Goal: Information Seeking & Learning: Learn about a topic

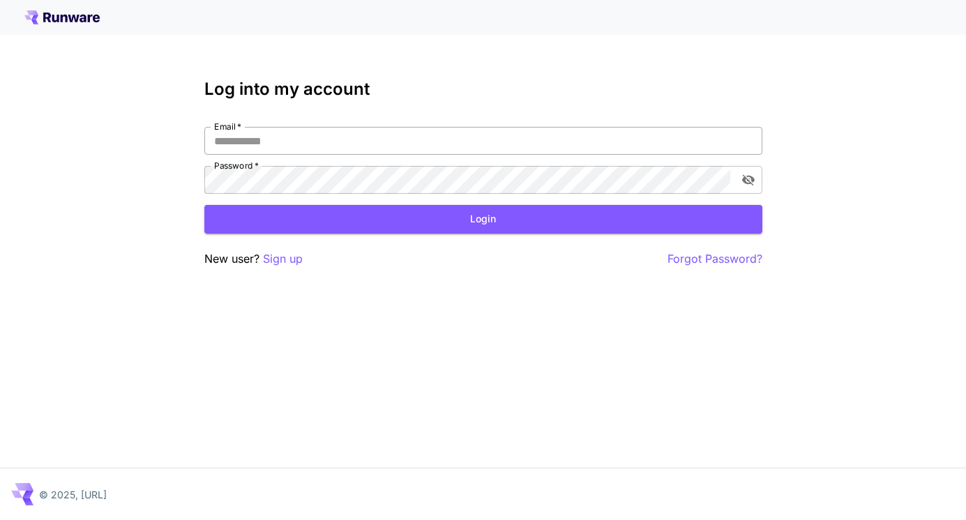
click at [276, 140] on input "Email   *" at bounding box center [483, 141] width 558 height 28
click at [260, 140] on input "Email   *" at bounding box center [483, 141] width 558 height 28
click at [261, 140] on input "Email   *" at bounding box center [483, 141] width 558 height 28
click at [323, 138] on input "Email   *" at bounding box center [483, 141] width 558 height 28
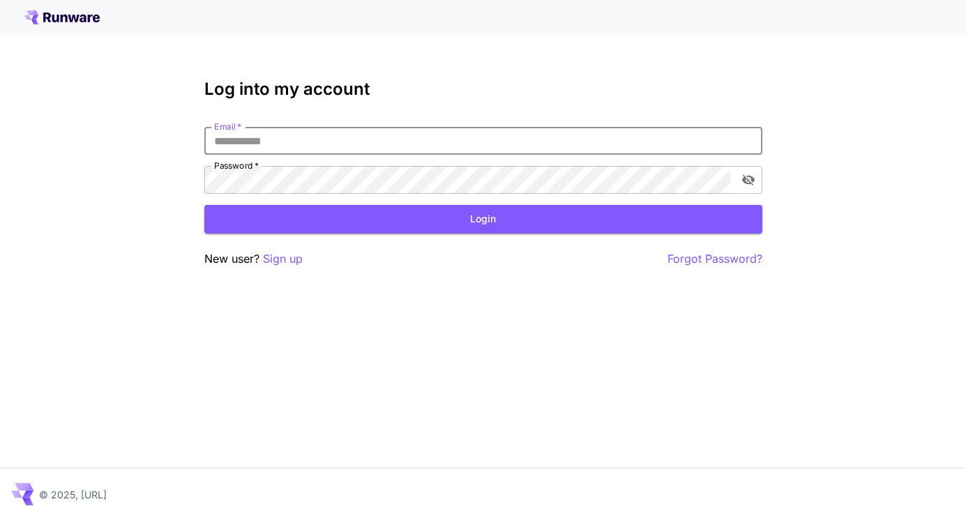
type input "**********"
click at [279, 210] on button "Login" at bounding box center [483, 219] width 558 height 29
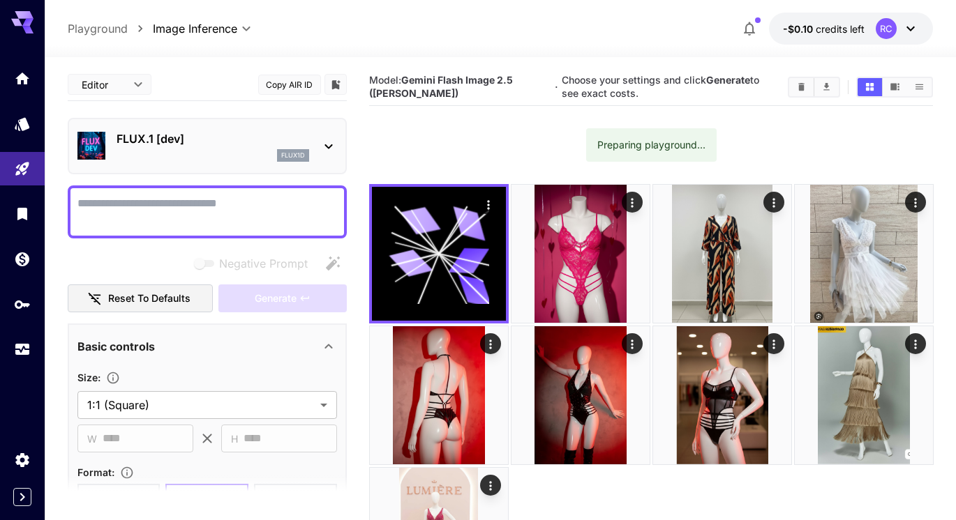
click at [332, 143] on icon at bounding box center [328, 146] width 17 height 17
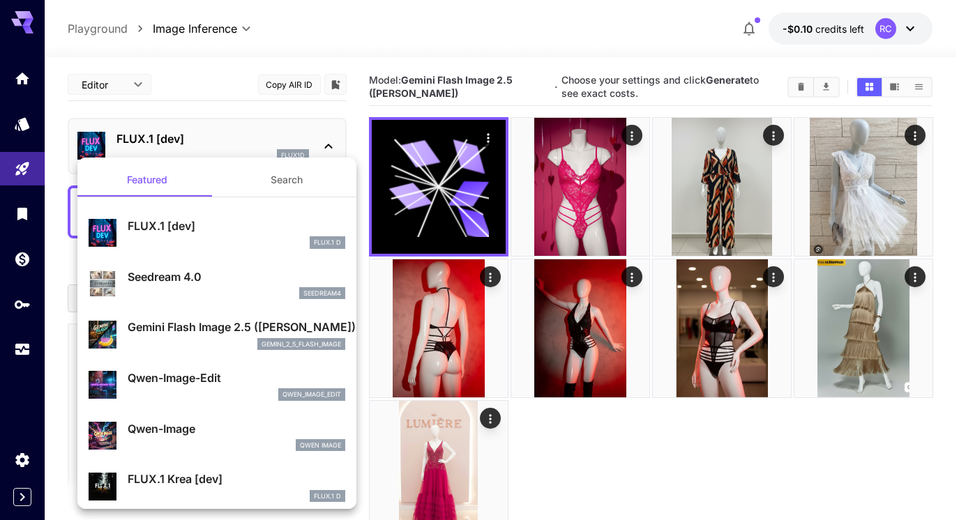
click at [189, 286] on div "Seedream 4.0 seedream4" at bounding box center [237, 284] width 218 height 31
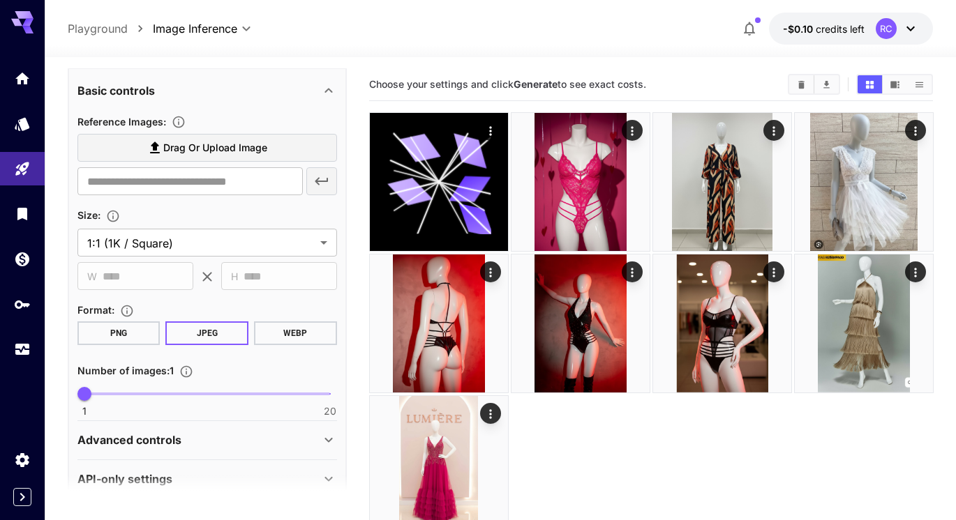
scroll to position [280, 0]
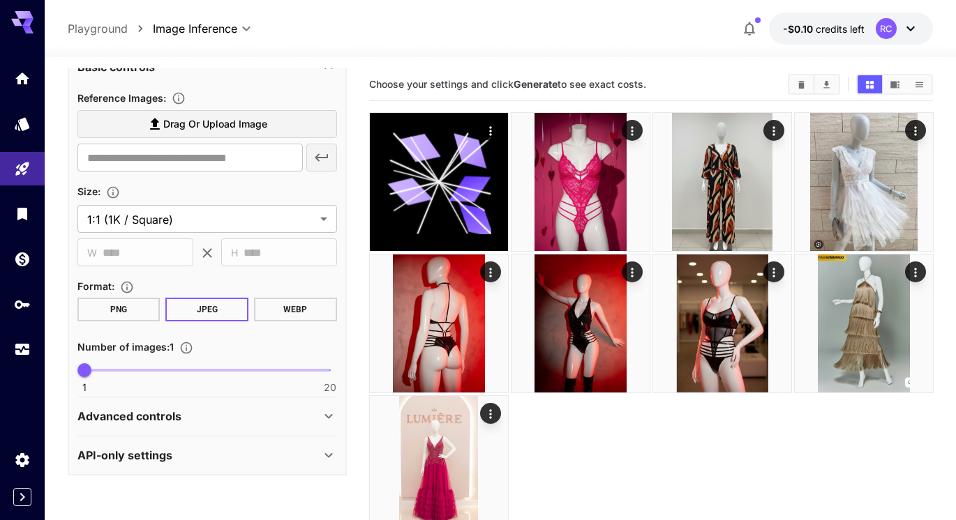
type input "**********"
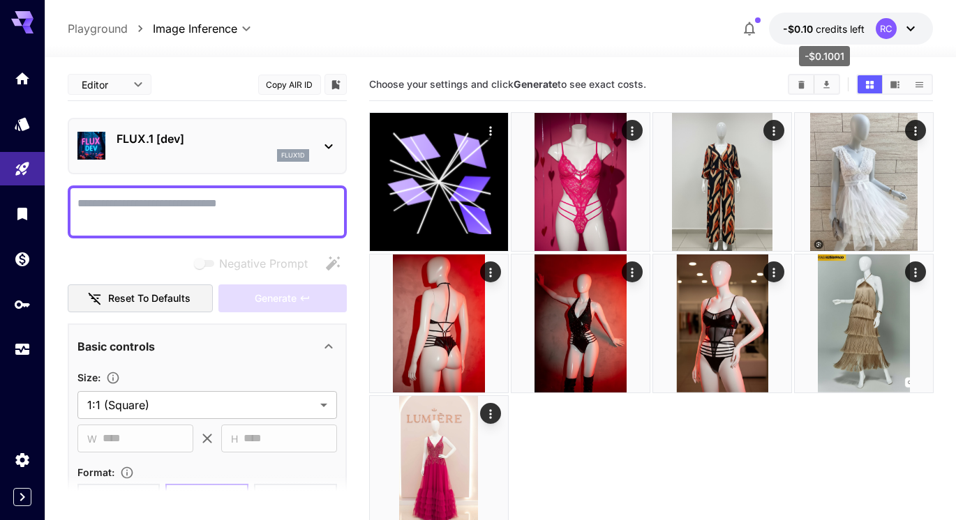
click at [833, 29] on span "credits left" at bounding box center [839, 29] width 49 height 12
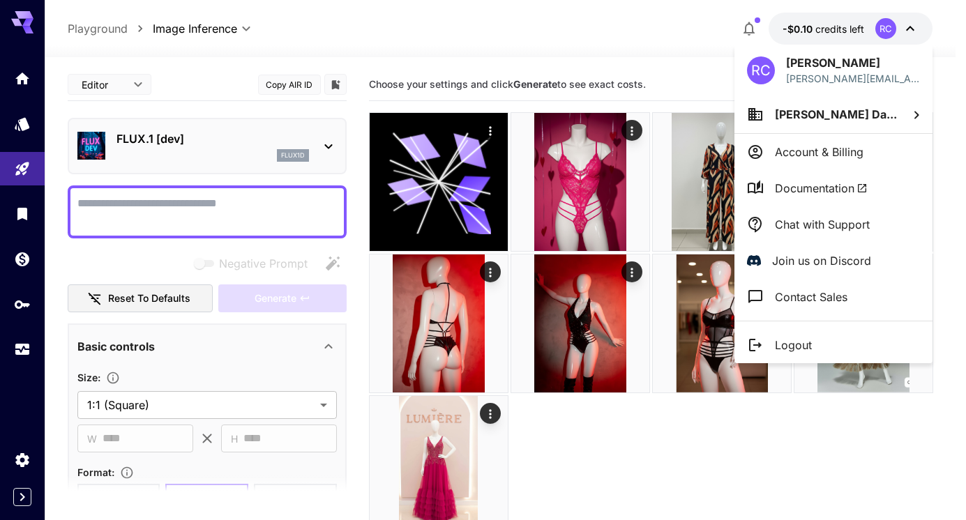
click at [110, 98] on div at bounding box center [483, 260] width 966 height 520
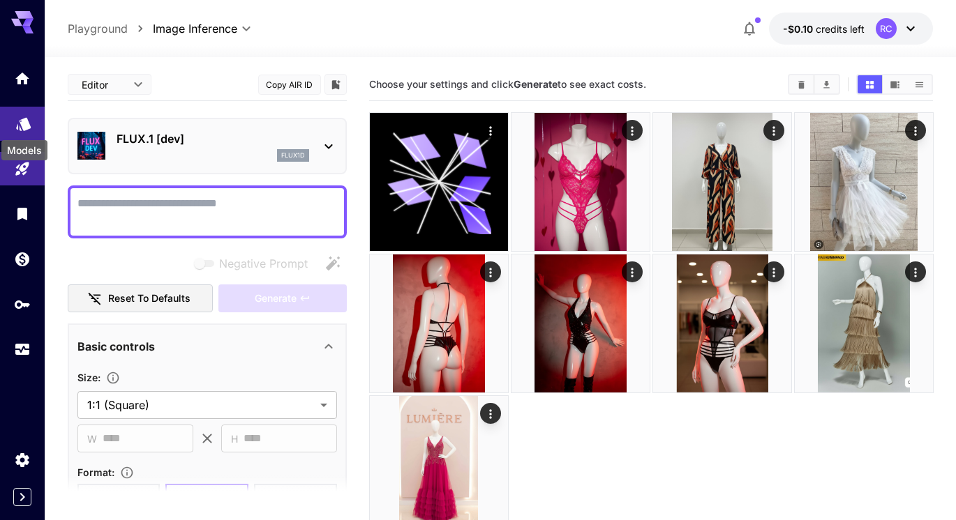
click at [28, 121] on icon "Models" at bounding box center [23, 119] width 15 height 13
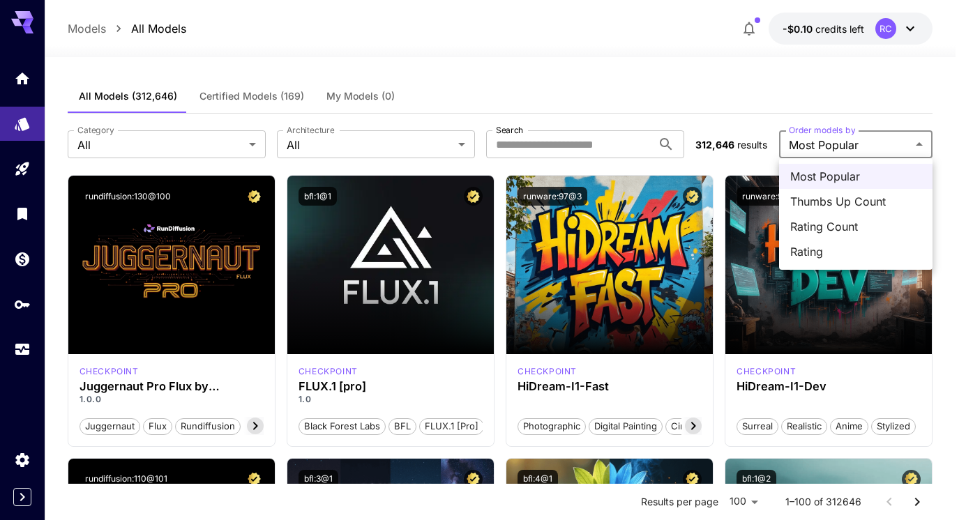
click at [822, 169] on span "Most Popular" at bounding box center [855, 176] width 131 height 17
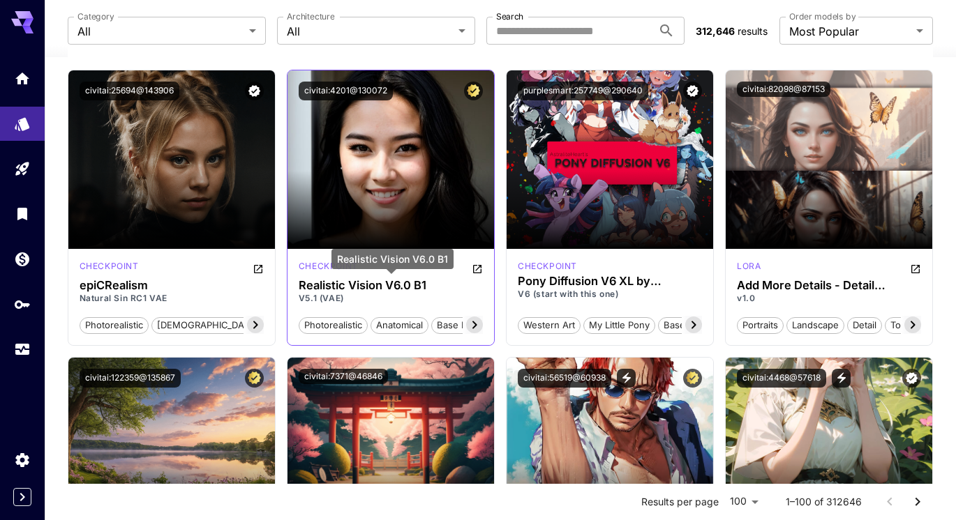
scroll to position [2100, 0]
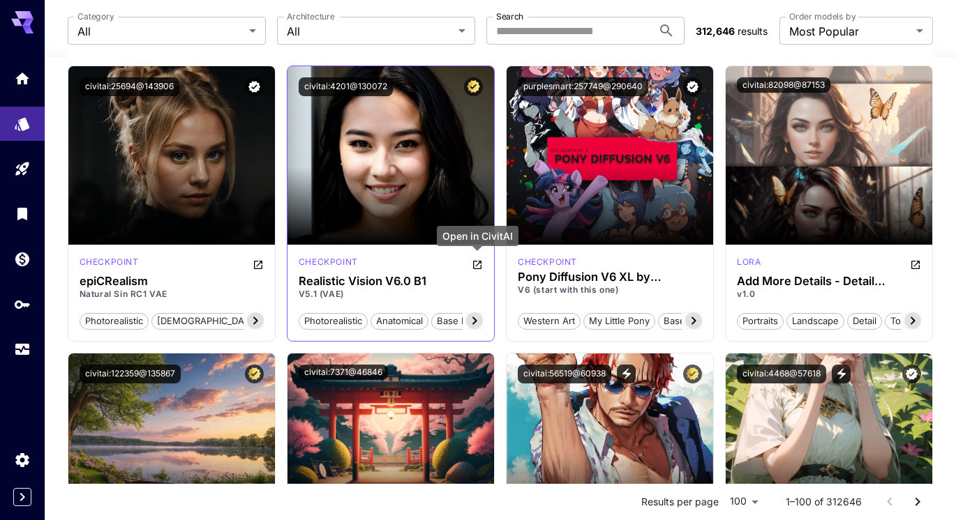
click at [474, 265] on icon "Open in CivitAI" at bounding box center [477, 265] width 8 height 8
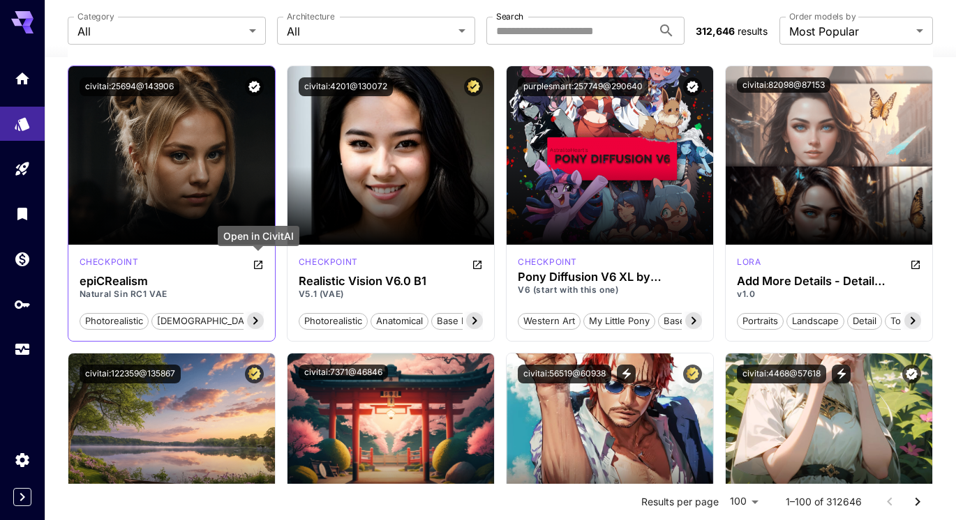
click at [257, 268] on icon "Open in CivitAI" at bounding box center [258, 265] width 11 height 11
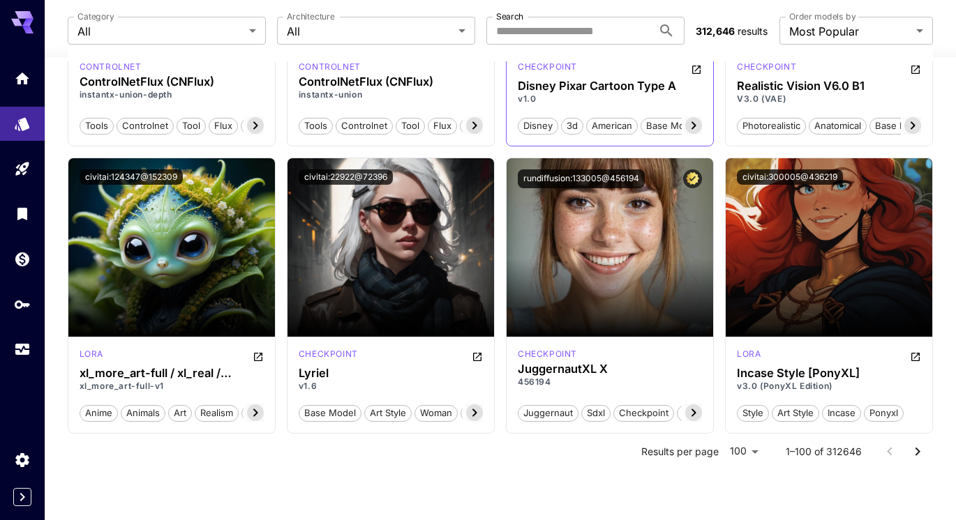
scroll to position [6905, 0]
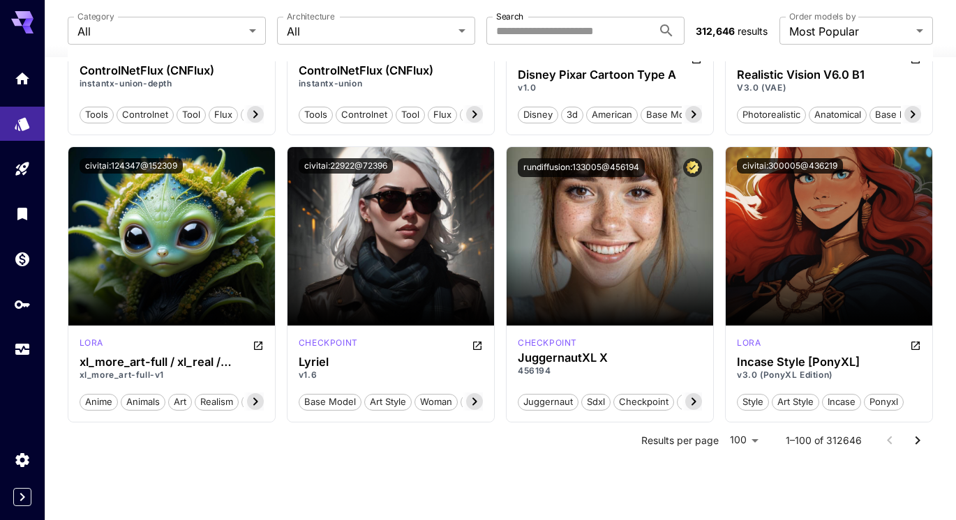
click at [912, 441] on icon "Go to next page" at bounding box center [917, 441] width 17 height 17
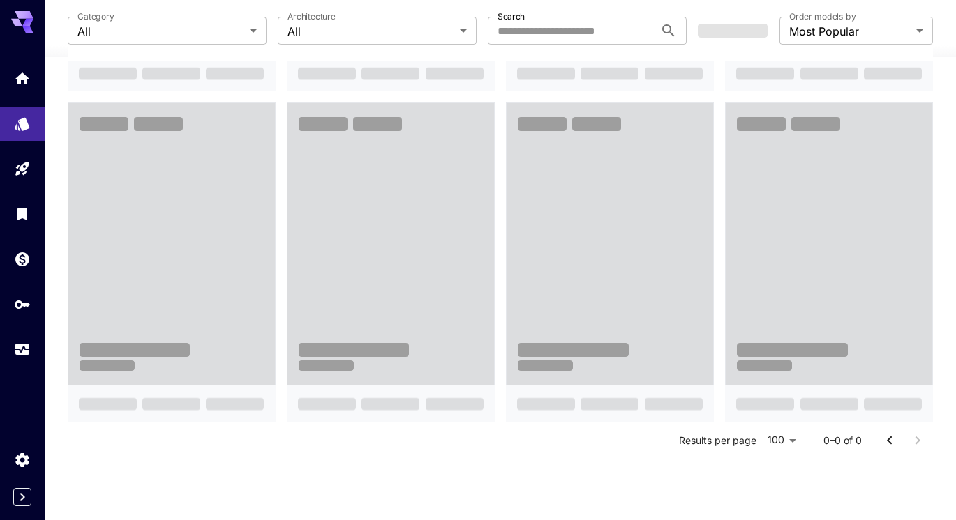
scroll to position [1397, 0]
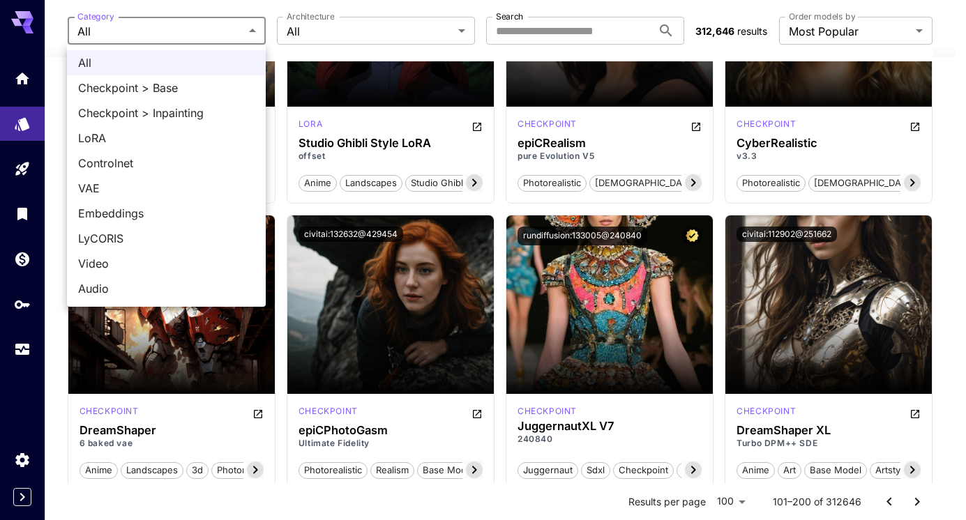
click at [306, 502] on div at bounding box center [483, 260] width 966 height 520
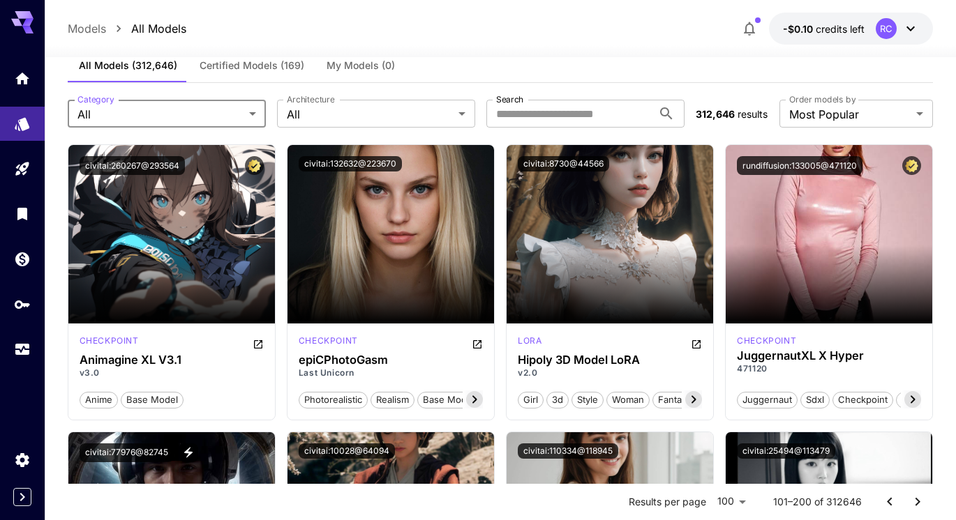
scroll to position [0, 0]
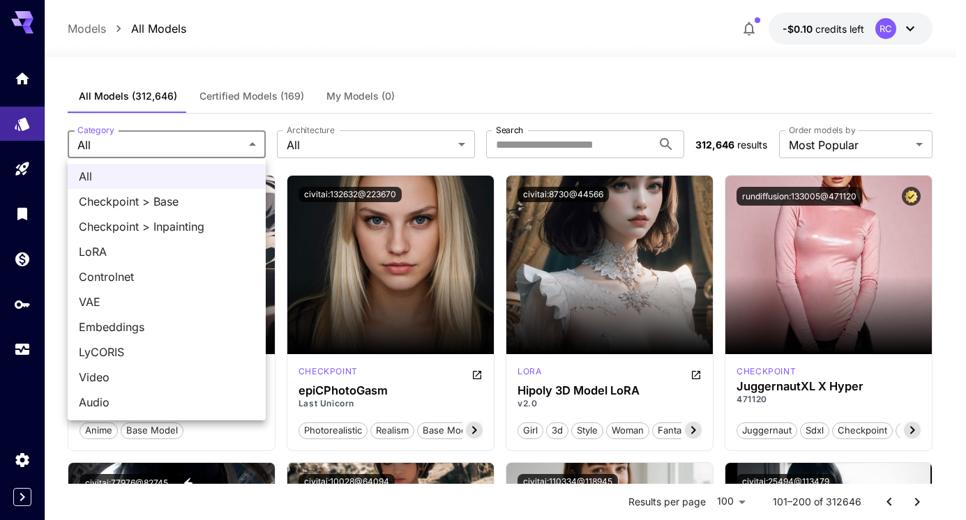
click at [292, 96] on div at bounding box center [483, 260] width 966 height 520
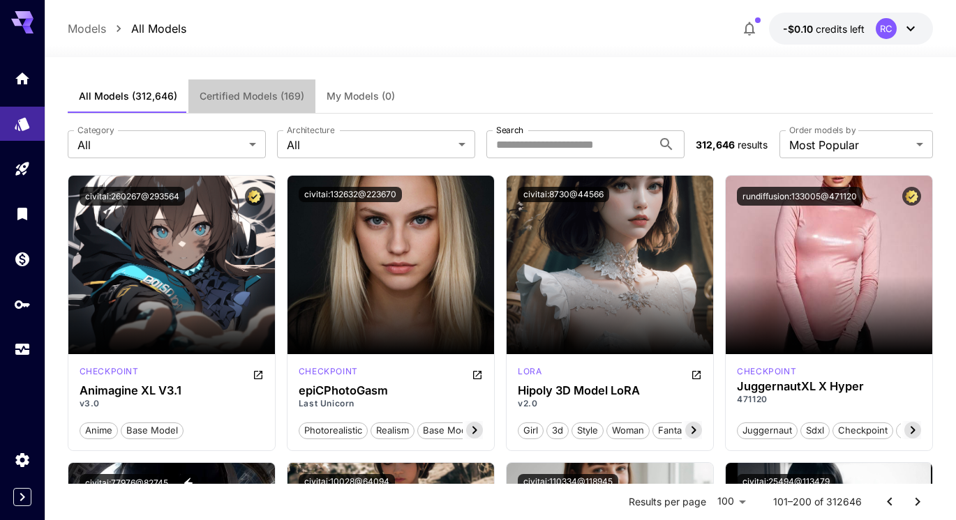
click at [284, 97] on span "Certified Models (169)" at bounding box center [252, 96] width 105 height 13
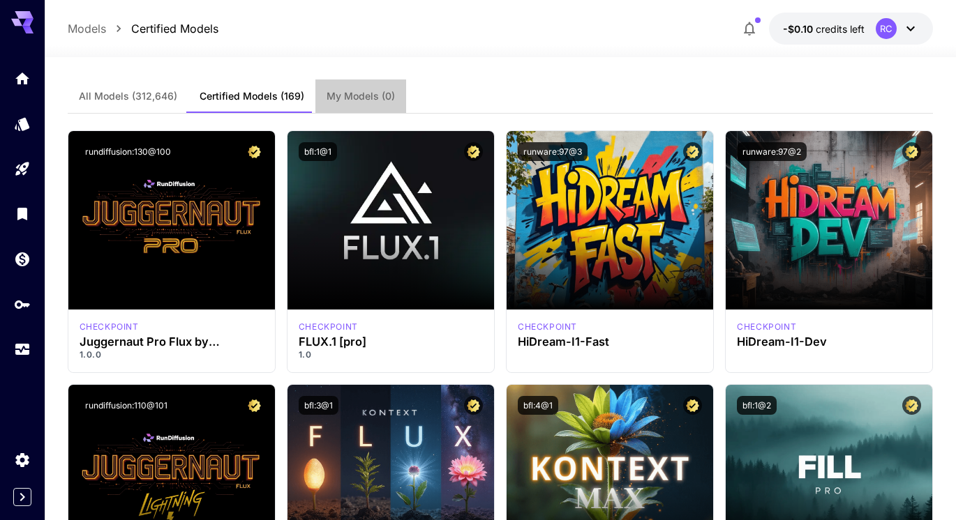
click at [364, 98] on span "My Models (0)" at bounding box center [360, 96] width 68 height 13
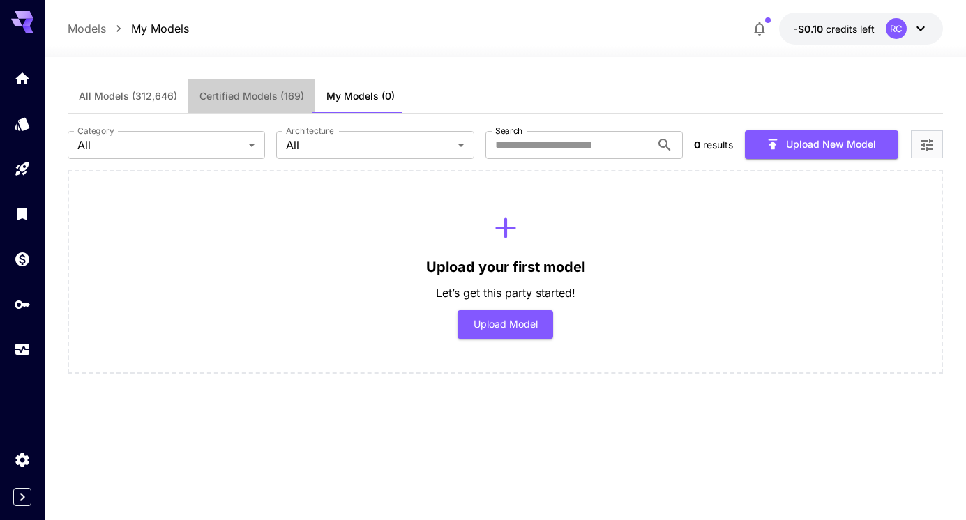
click at [254, 96] on span "Certified Models (169)" at bounding box center [252, 96] width 105 height 13
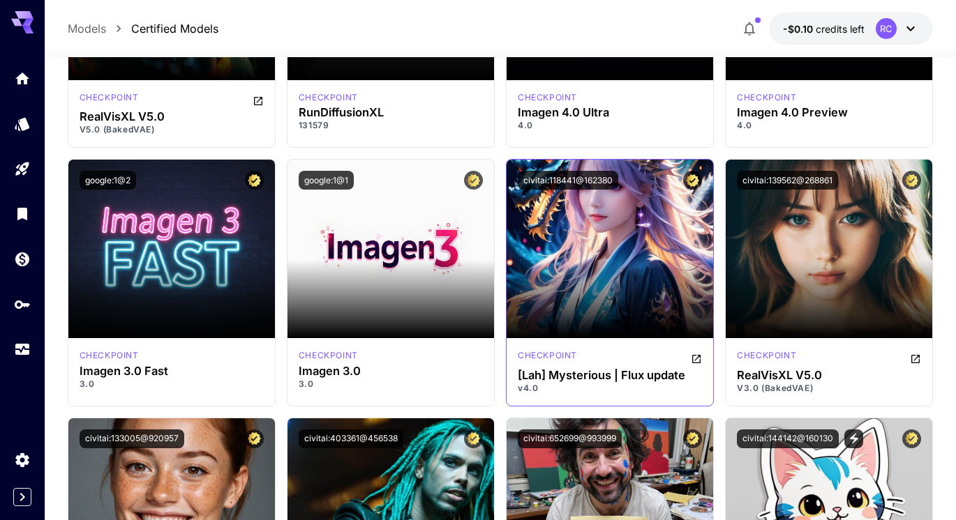
scroll to position [3697, 0]
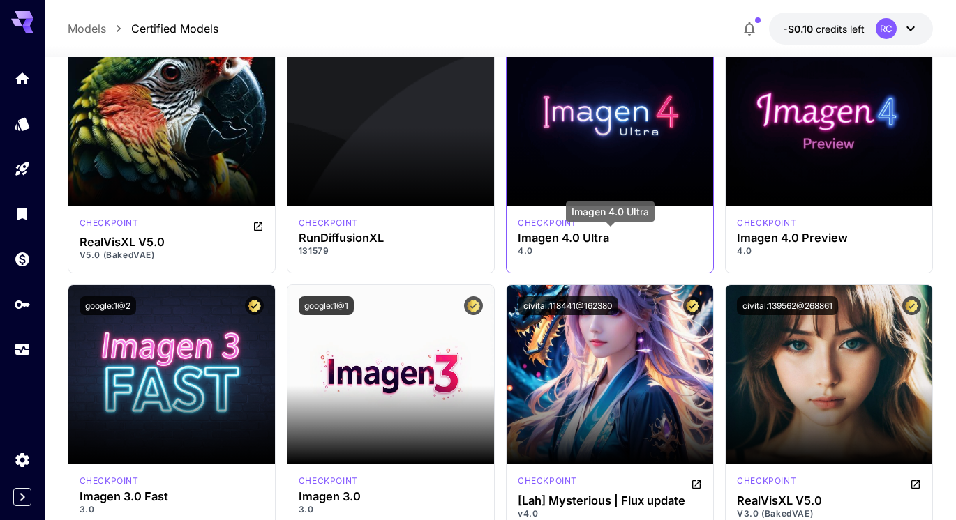
click at [567, 234] on h3 "Imagen 4.0 Ultra" at bounding box center [610, 238] width 184 height 13
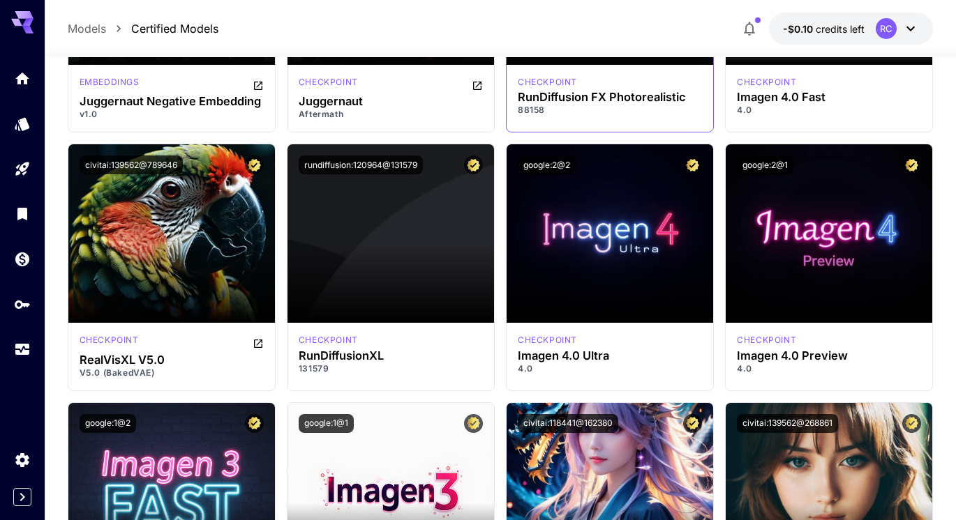
scroll to position [3558, 0]
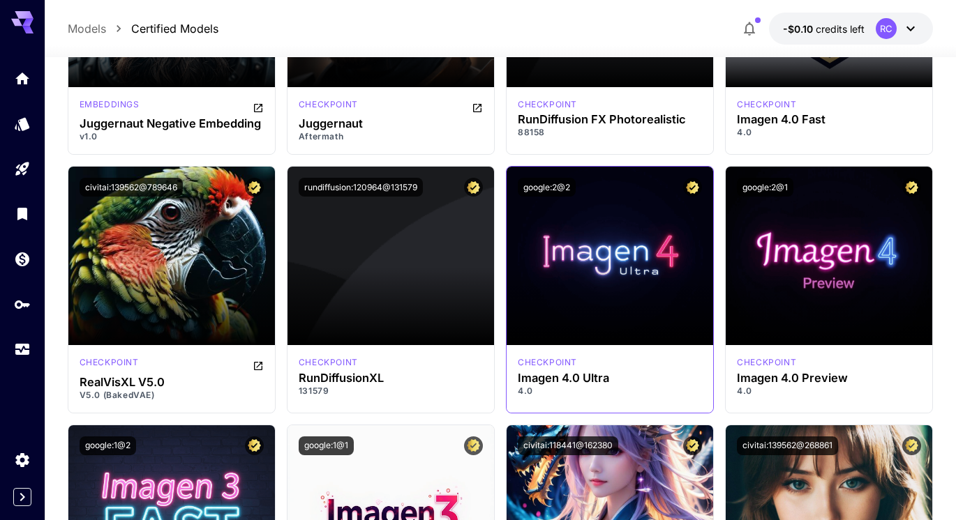
click at [633, 206] on div "google:2@2" at bounding box center [609, 187] width 206 height 41
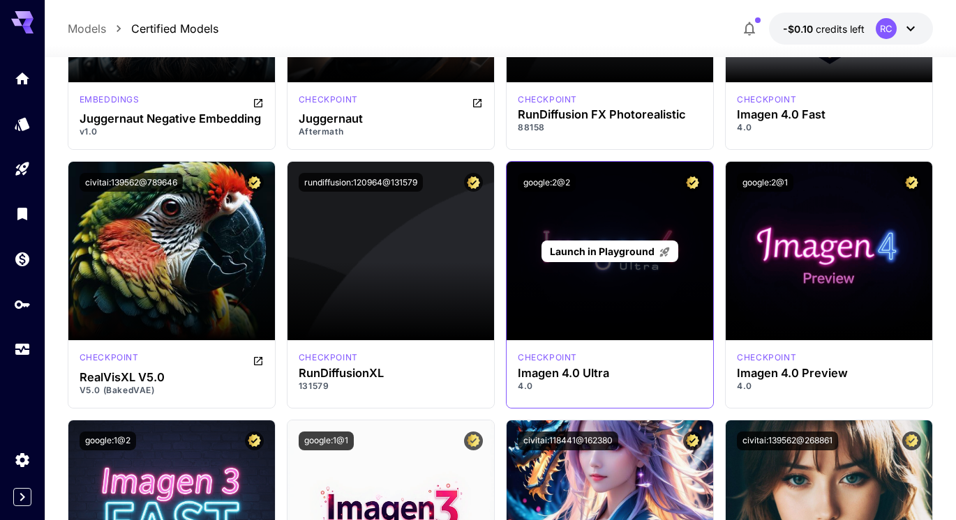
scroll to position [3566, 0]
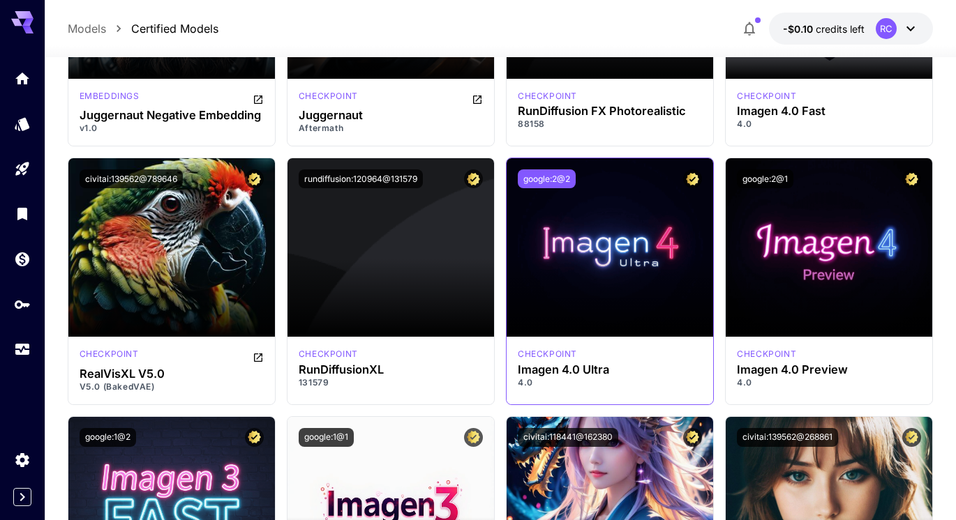
click at [552, 181] on button "google:2@2" at bounding box center [547, 179] width 58 height 19
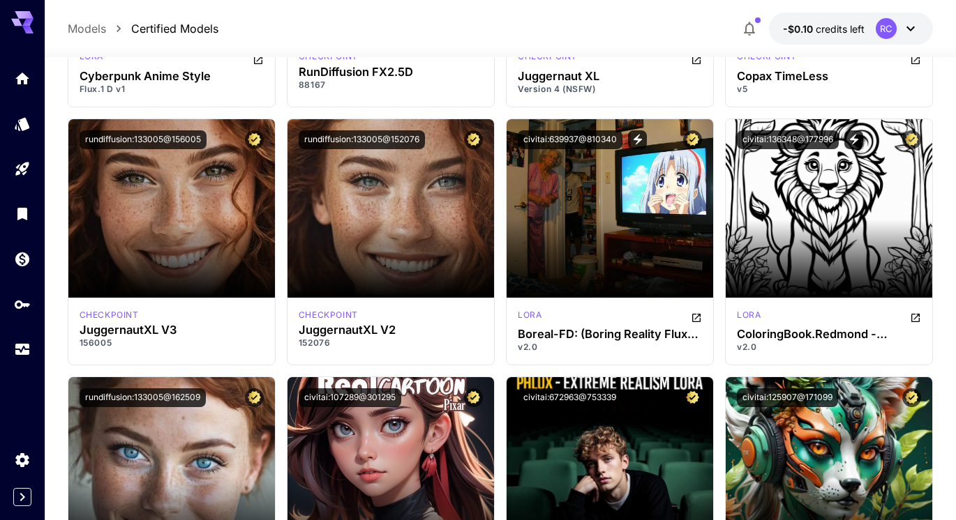
scroll to position [4752, 0]
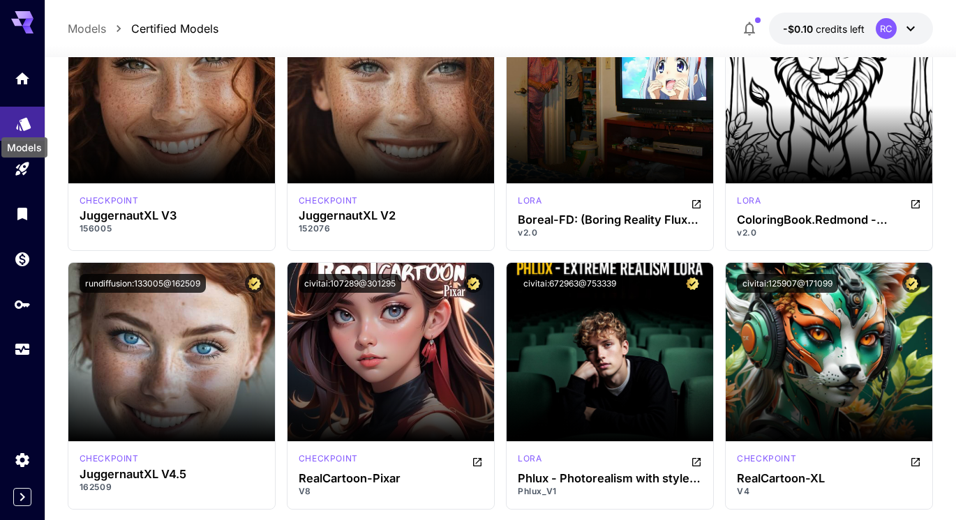
click at [23, 122] on icon "Models" at bounding box center [23, 120] width 15 height 13
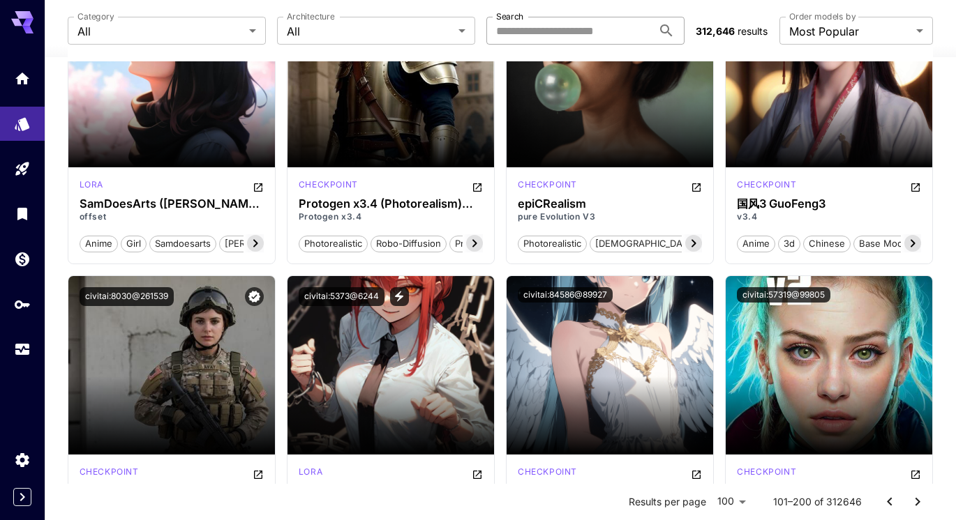
click at [594, 30] on input "Search" at bounding box center [569, 31] width 166 height 28
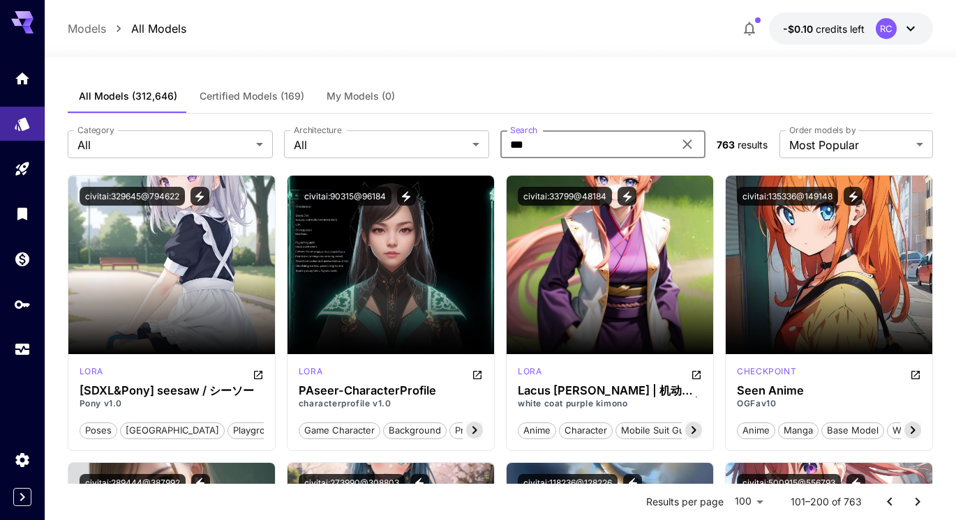
click at [565, 147] on input "***" at bounding box center [586, 144] width 173 height 28
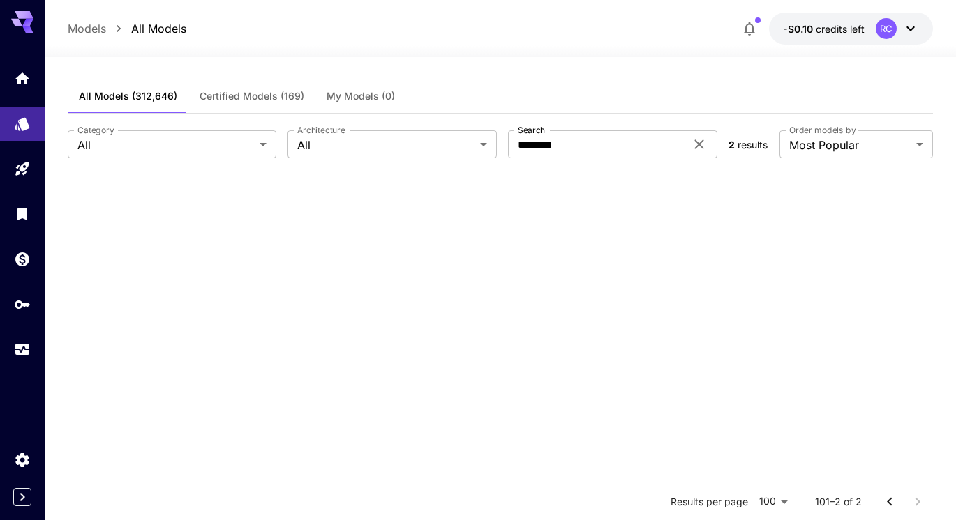
click at [586, 101] on div "All Models (312,646) Certified Models (169) My Models (0)" at bounding box center [501, 97] width 866 height 34
click at [589, 145] on input "********" at bounding box center [596, 144] width 177 height 28
click at [537, 145] on input "********" at bounding box center [596, 144] width 177 height 28
type input "********"
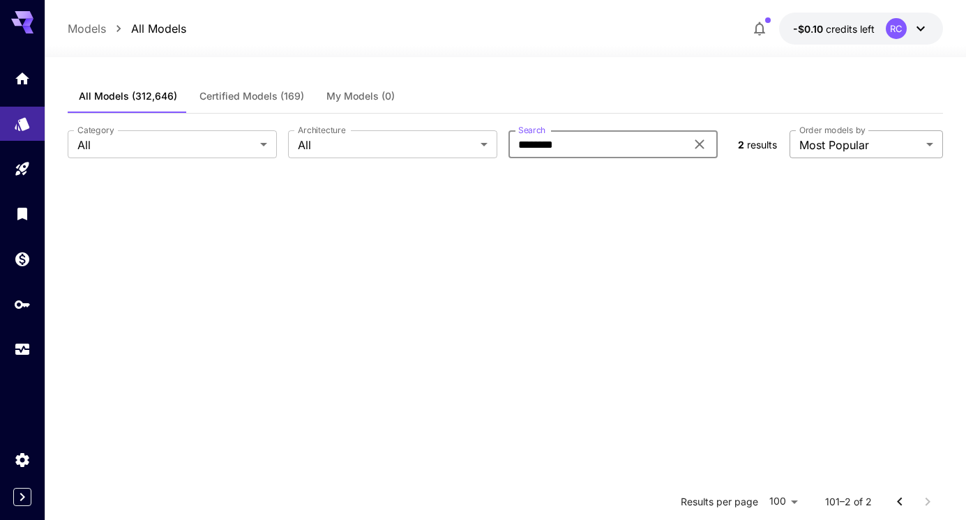
click at [865, 148] on body "**********" at bounding box center [483, 387] width 966 height 774
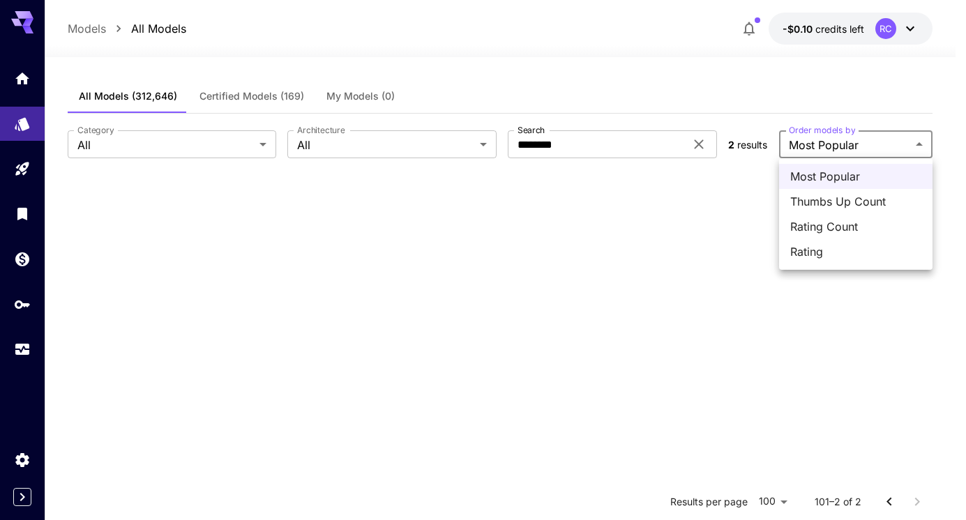
drag, startPoint x: 542, startPoint y: 270, endPoint x: 398, endPoint y: 197, distance: 161.6
click at [541, 270] on div at bounding box center [483, 260] width 966 height 520
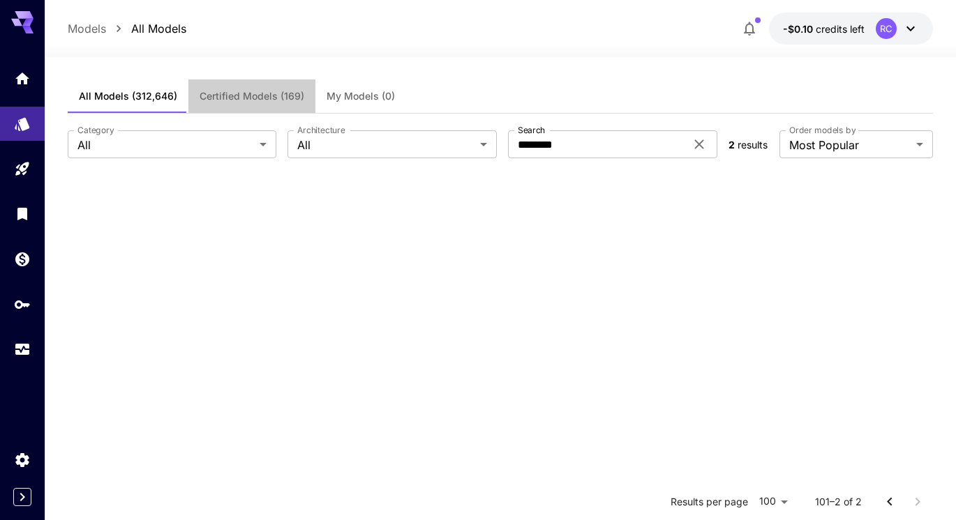
click at [280, 93] on button "Certified Models (169)" at bounding box center [251, 96] width 127 height 33
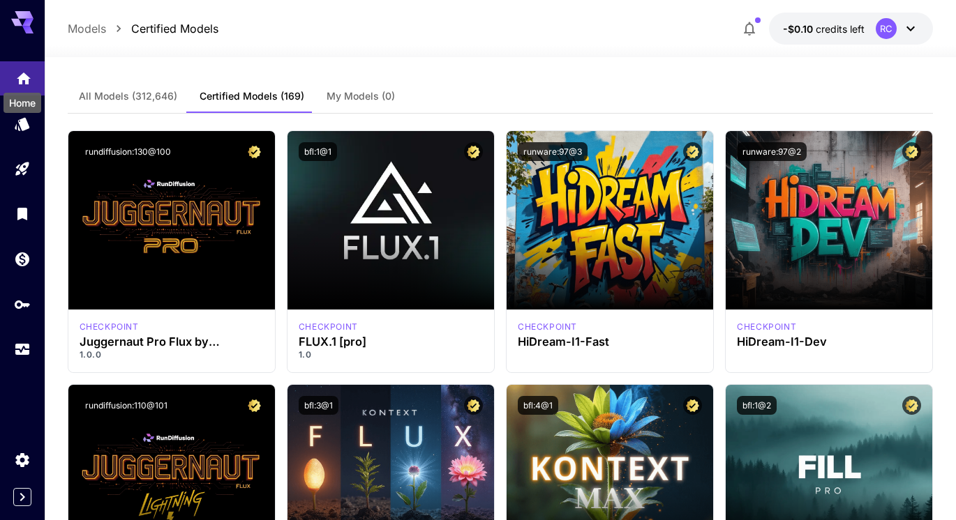
click at [30, 76] on icon "Home" at bounding box center [23, 75] width 17 height 17
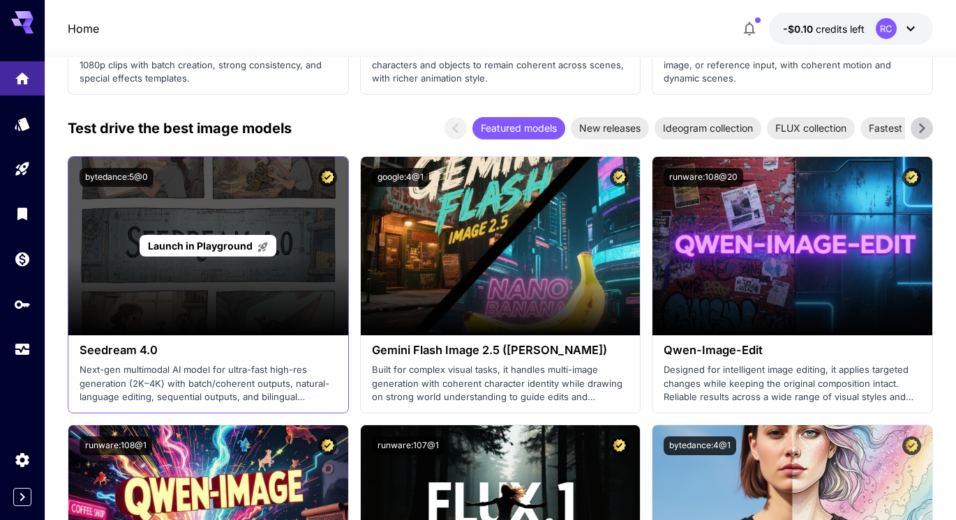
scroll to position [2232, 0]
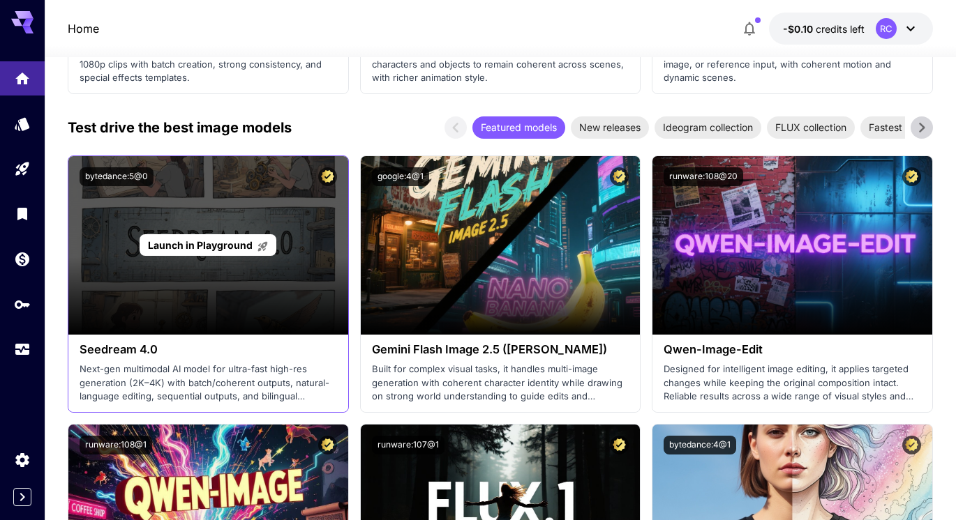
click at [188, 271] on div "Launch in Playground" at bounding box center [208, 245] width 280 height 179
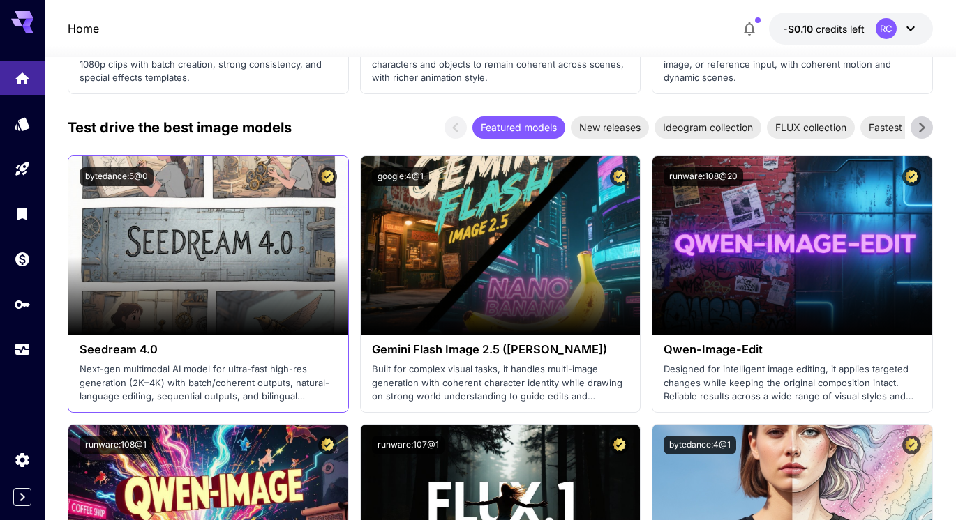
click at [270, 186] on div "bytedance:5@0" at bounding box center [208, 176] width 257 height 19
click at [220, 178] on div "bytedance:5@0" at bounding box center [208, 176] width 257 height 19
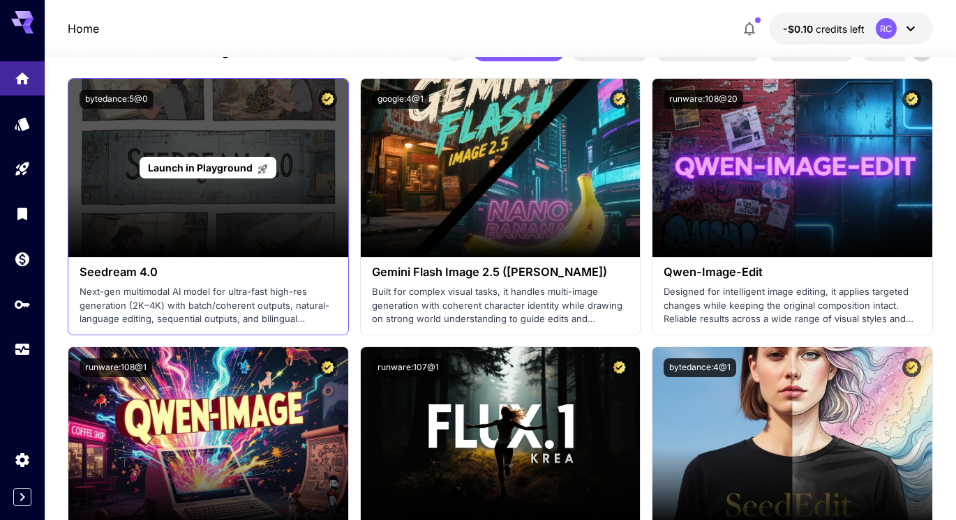
scroll to position [2170, 0]
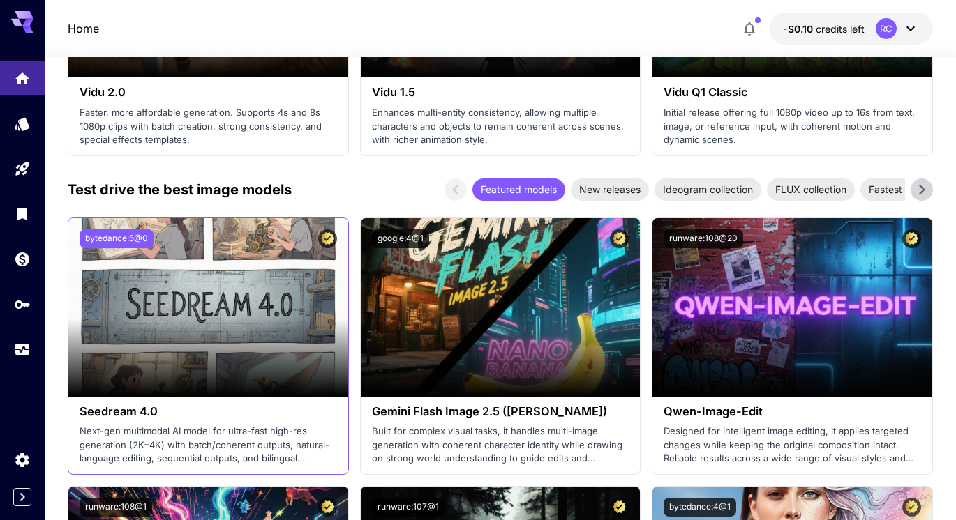
click at [126, 241] on button "bytedance:5@0" at bounding box center [117, 239] width 74 height 19
click at [321, 237] on icon "Certified Model – Vetted for best performance and includes a commercial license." at bounding box center [327, 238] width 13 height 13
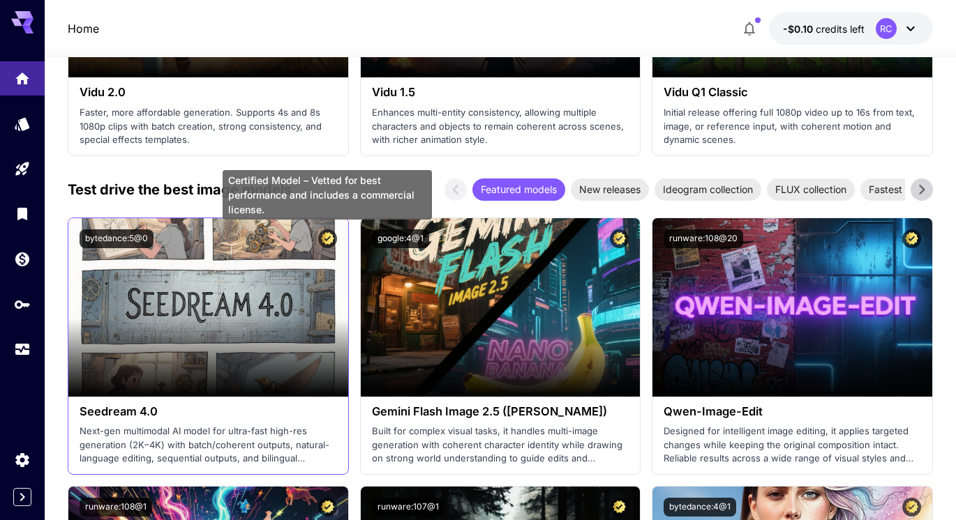
click at [323, 237] on icon "Certified Model – Vetted for best performance and includes a commercial license." at bounding box center [327, 238] width 13 height 13
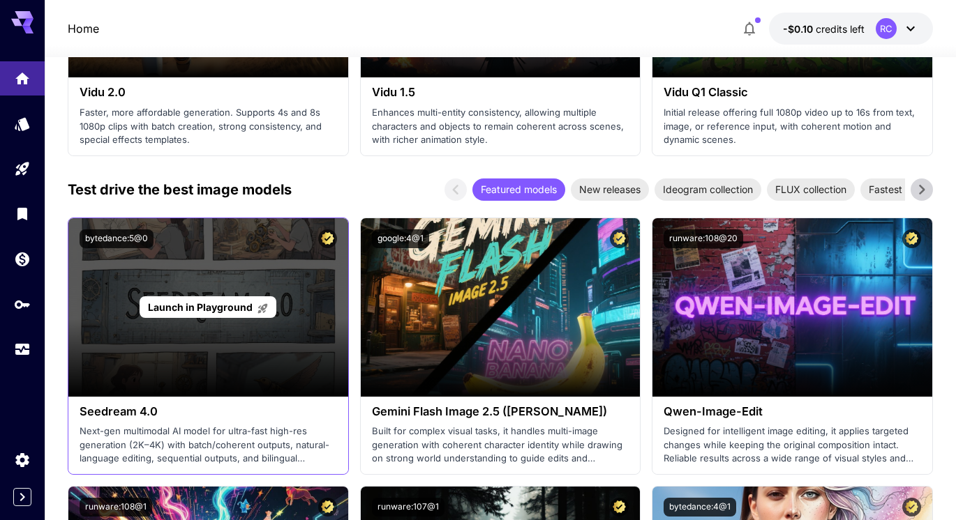
click at [223, 352] on div "Launch in Playground" at bounding box center [208, 307] width 280 height 179
click at [236, 308] on span "Launch in Playground" at bounding box center [200, 307] width 105 height 12
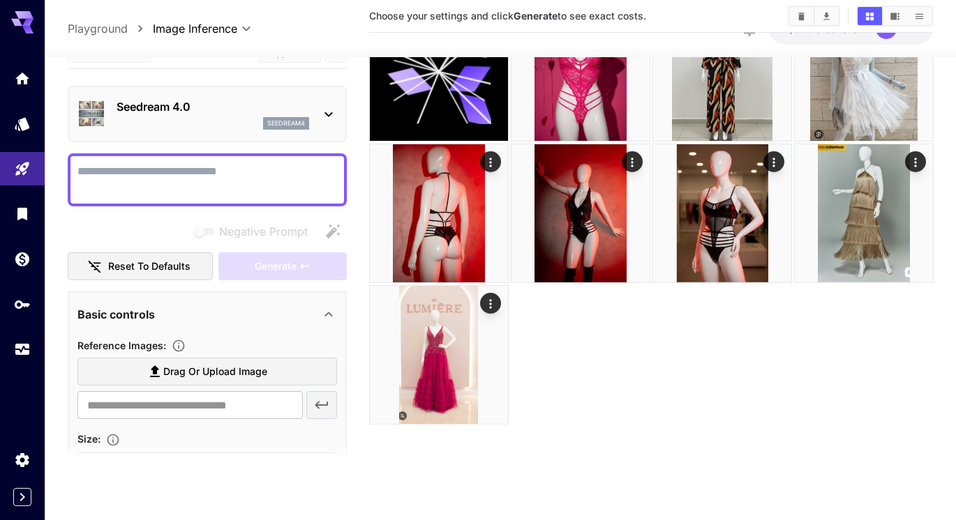
scroll to position [110, 0]
click at [335, 113] on icon at bounding box center [328, 114] width 17 height 17
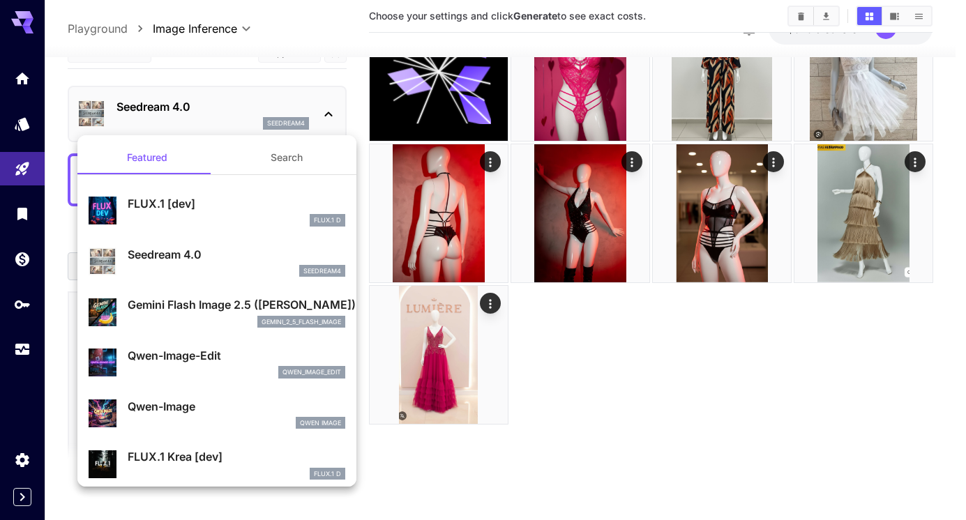
click at [175, 257] on p "Seedream 4.0" at bounding box center [237, 254] width 218 height 17
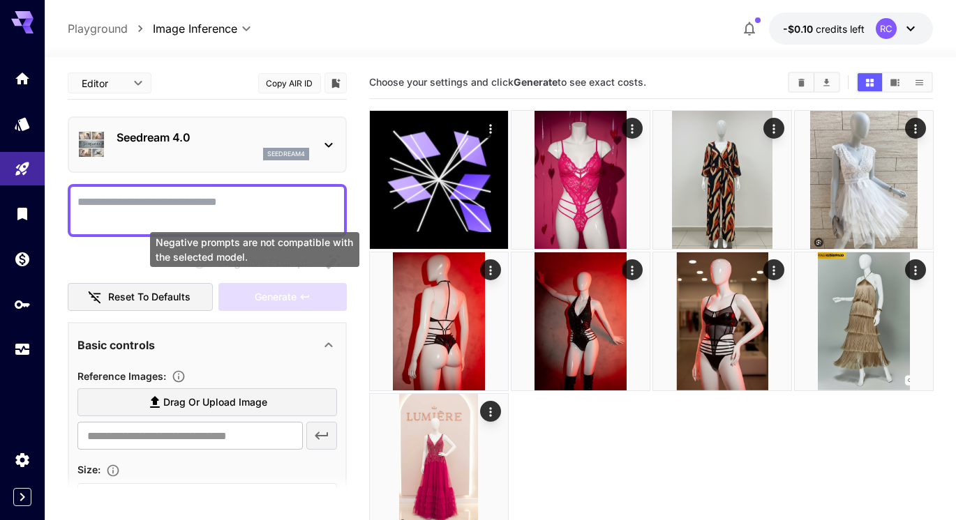
scroll to position [0, 0]
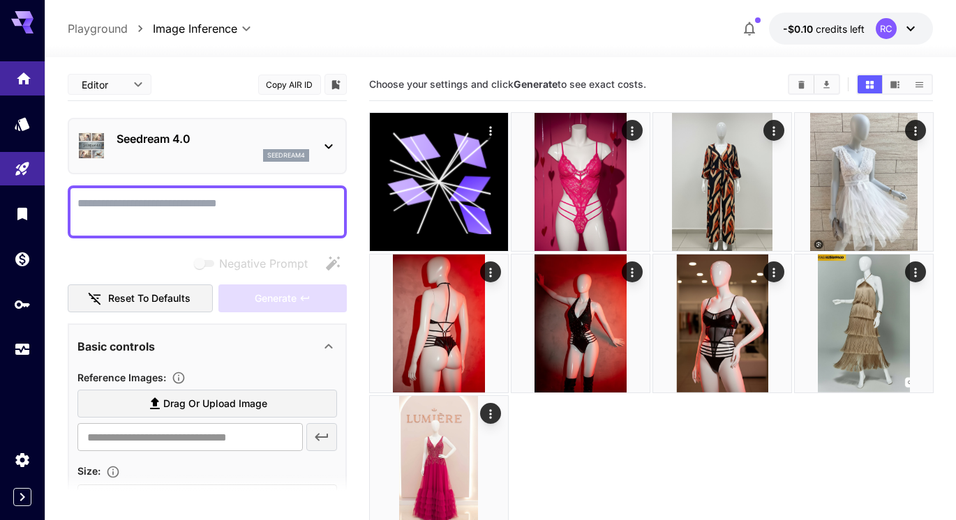
click at [16, 84] on link at bounding box center [22, 78] width 45 height 34
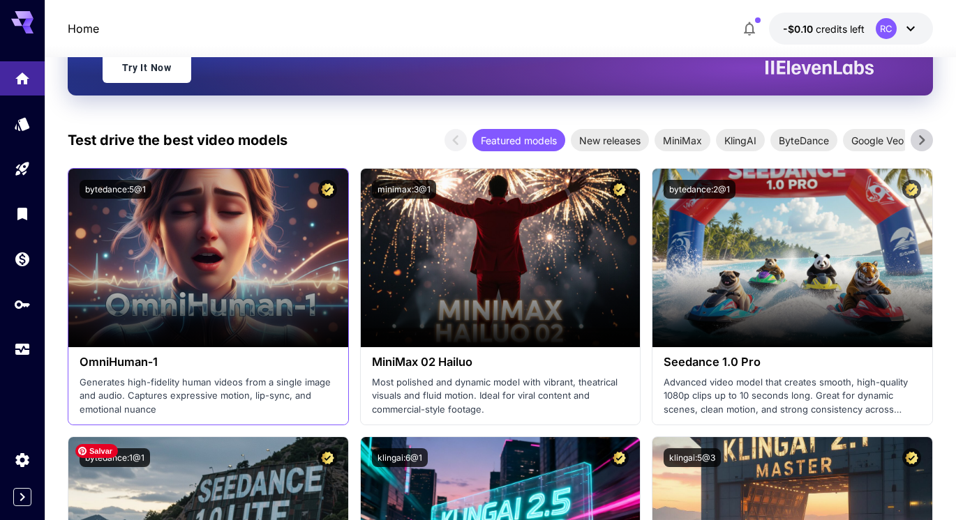
scroll to position [349, 0]
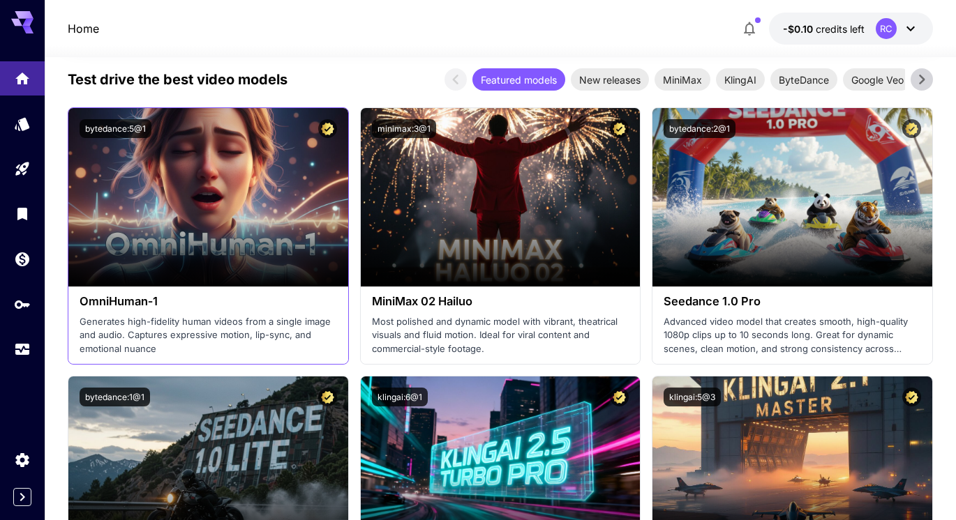
click at [129, 327] on p "Generates high-fidelity human videos from a single image and audio. Captures ex…" at bounding box center [208, 335] width 257 height 41
click at [119, 293] on div "OmniHuman‑1 Generates high-fidelity human videos from a single image and audio.…" at bounding box center [208, 325] width 280 height 77
click at [87, 299] on h3 "OmniHuman‑1" at bounding box center [208, 301] width 257 height 13
drag, startPoint x: 109, startPoint y: 299, endPoint x: 149, endPoint y: 299, distance: 40.5
click at [149, 299] on h3 "OmniHuman‑1" at bounding box center [208, 301] width 257 height 13
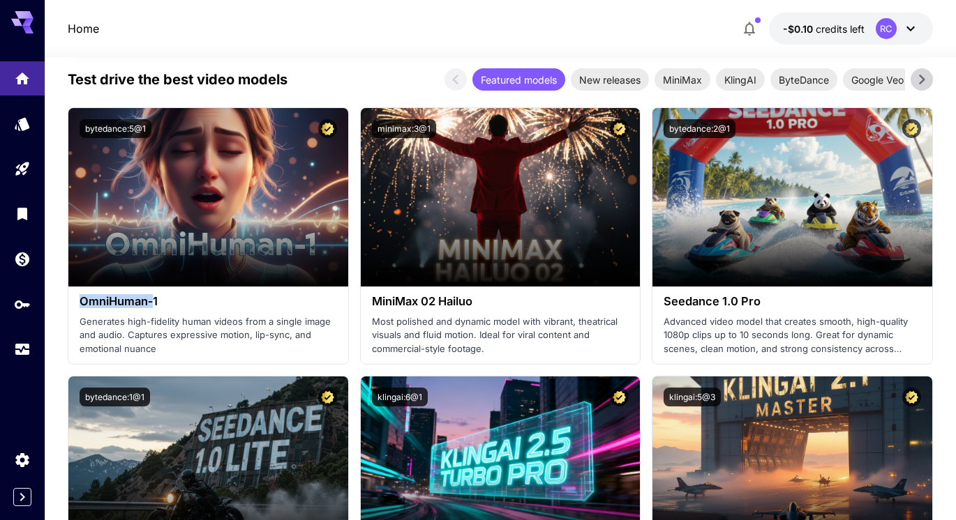
click at [23, 23] on icon at bounding box center [22, 22] width 22 height 22
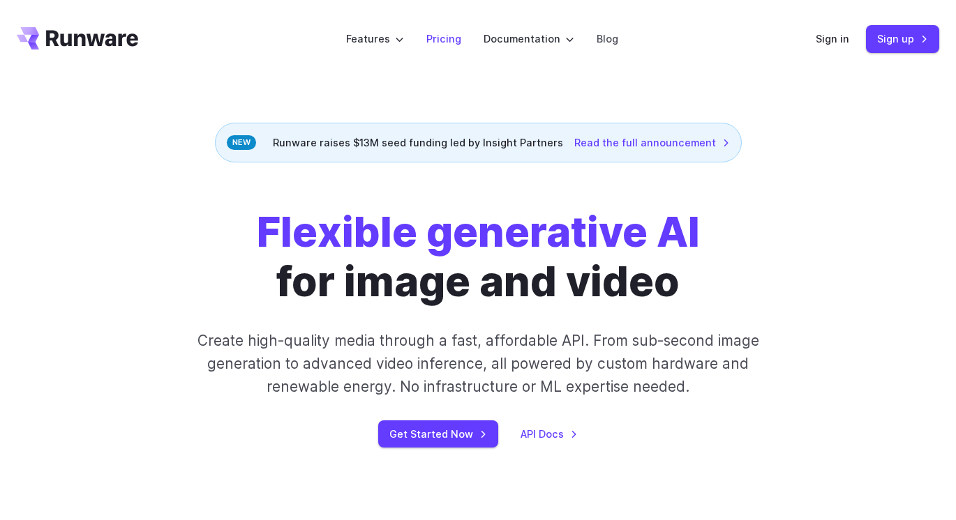
click at [439, 43] on link "Pricing" at bounding box center [443, 39] width 35 height 16
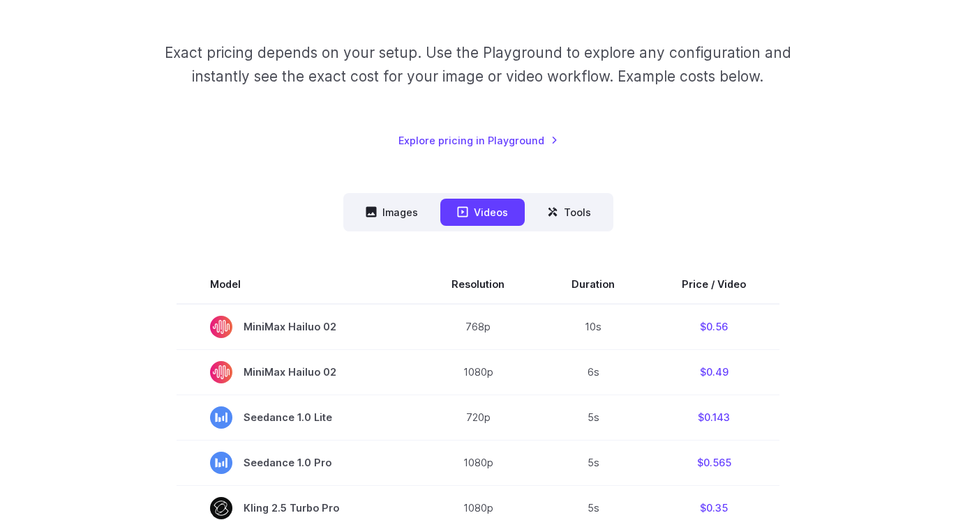
scroll to position [209, 0]
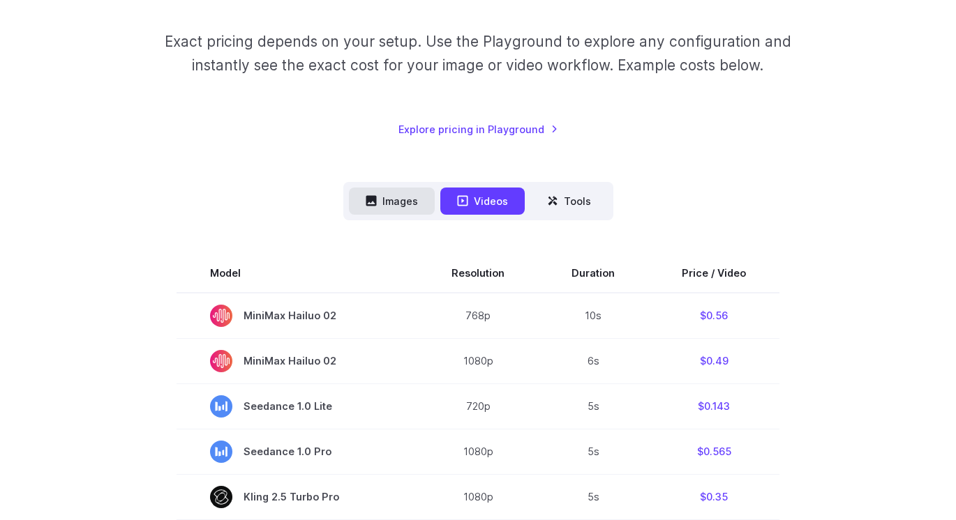
click at [391, 204] on button "Images" at bounding box center [392, 201] width 86 height 27
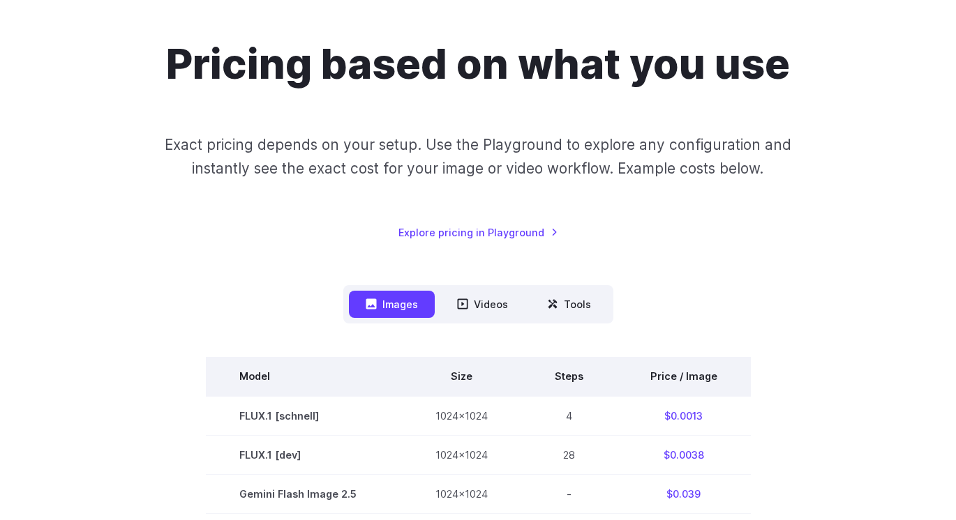
scroll to position [70, 0]
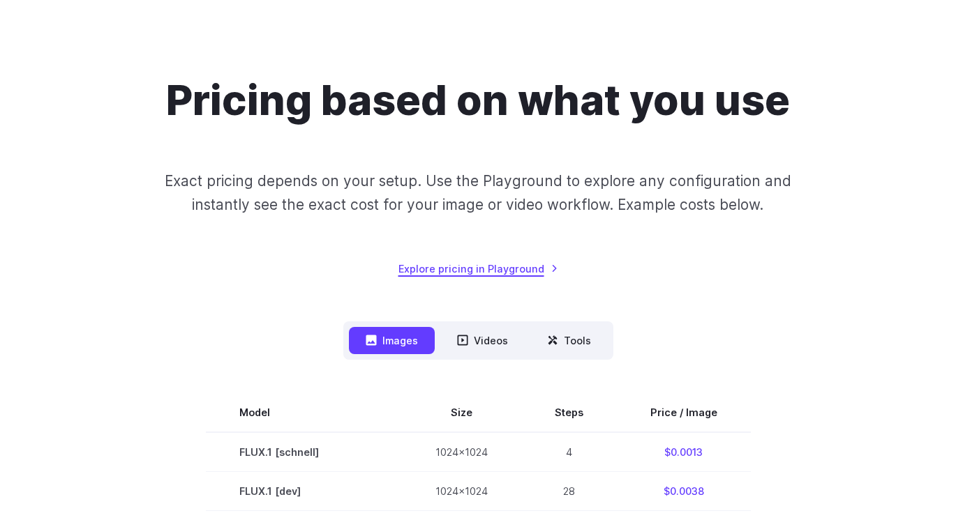
click at [438, 269] on link "Explore pricing in Playground" at bounding box center [478, 269] width 160 height 16
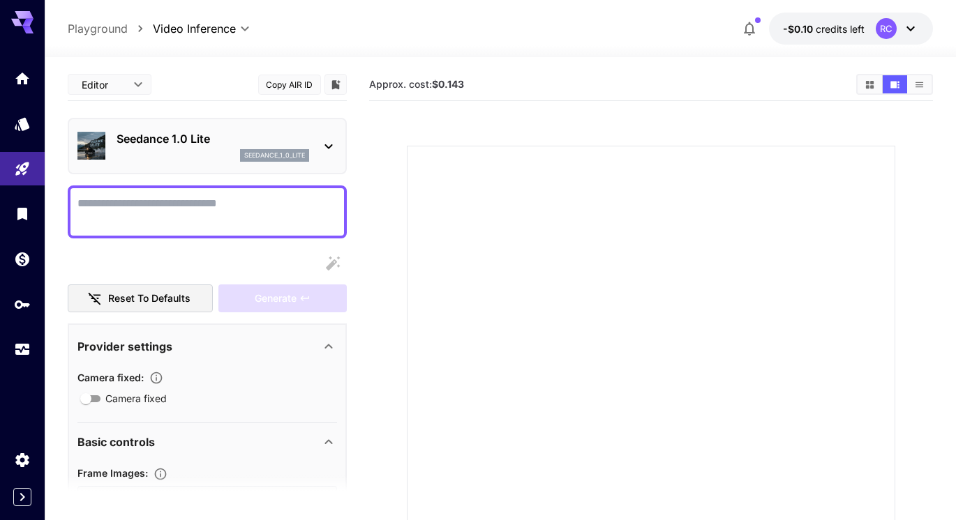
click at [326, 144] on icon at bounding box center [328, 146] width 17 height 17
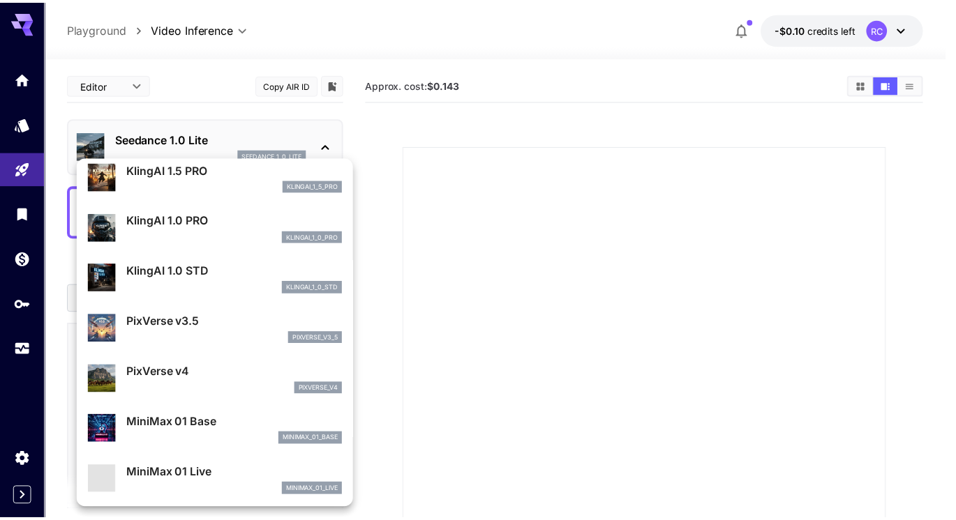
scroll to position [977, 0]
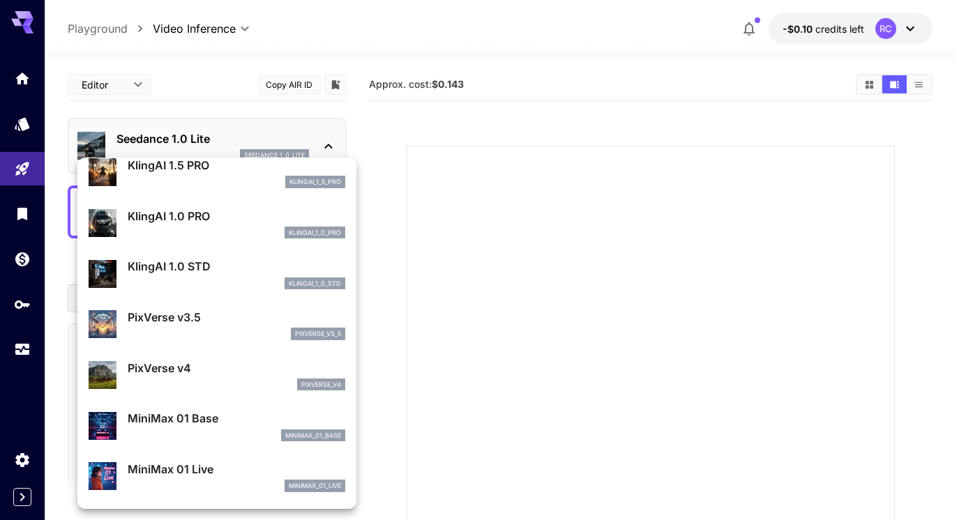
click at [555, 280] on div at bounding box center [483, 260] width 966 height 520
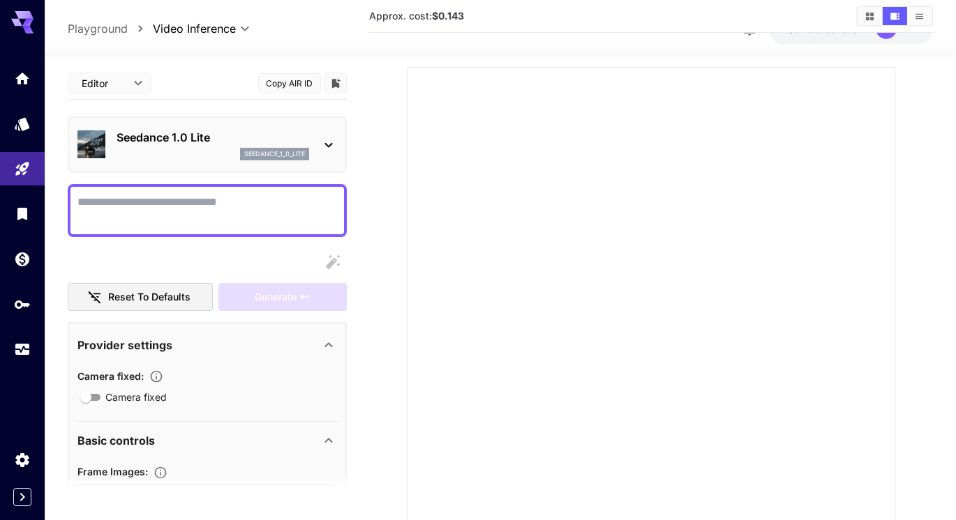
scroll to position [0, 0]
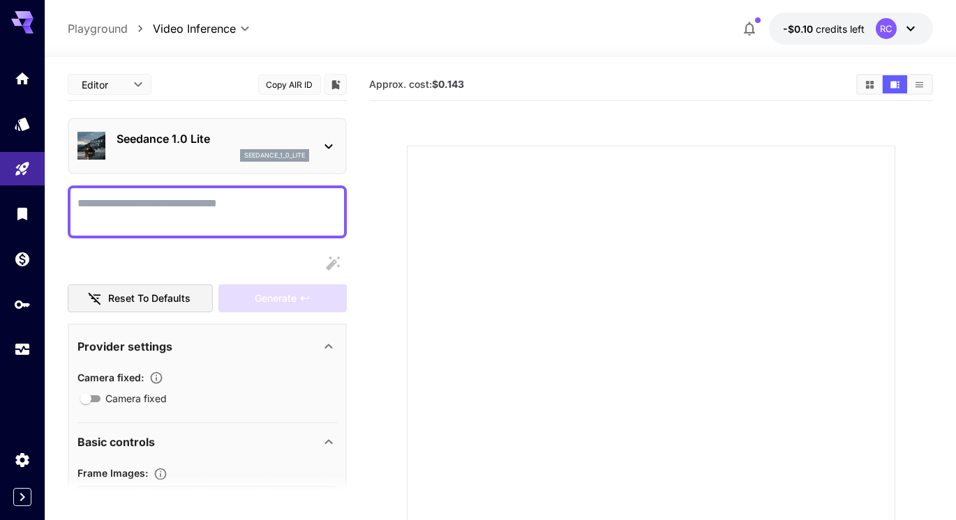
click at [332, 138] on icon at bounding box center [328, 146] width 17 height 17
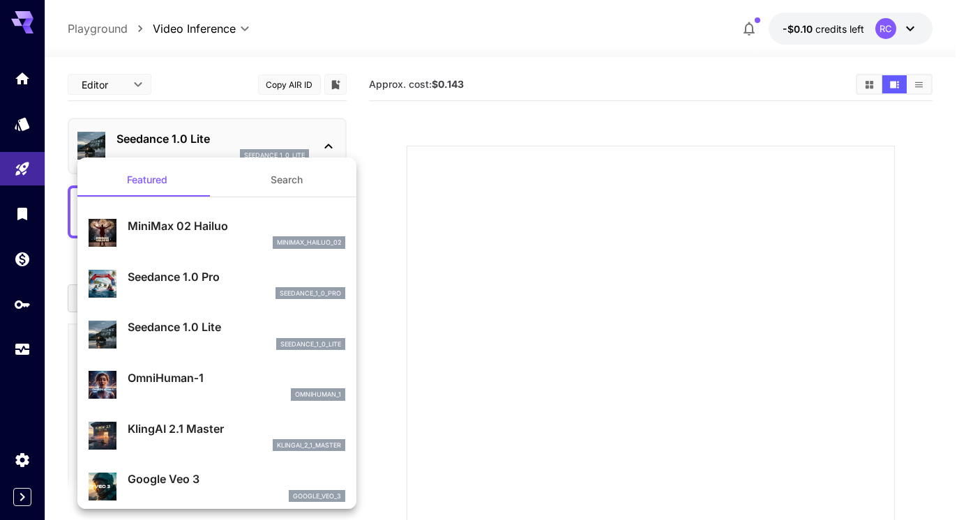
click at [24, 119] on div at bounding box center [483, 260] width 966 height 520
